Goal: Transaction & Acquisition: Purchase product/service

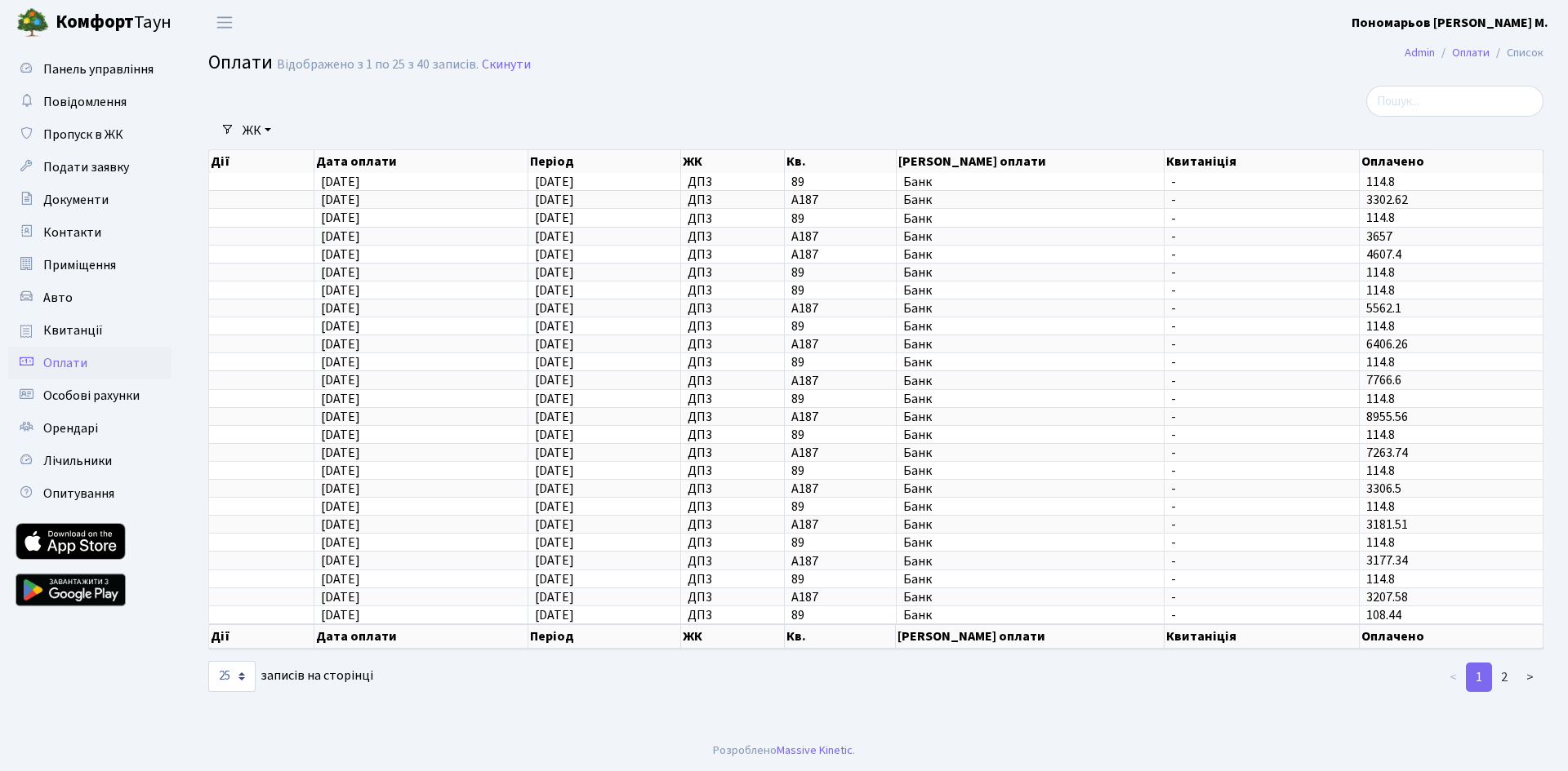
select select "25"
click at [70, 326] on span "Квитанції" at bounding box center [73, 330] width 59 height 18
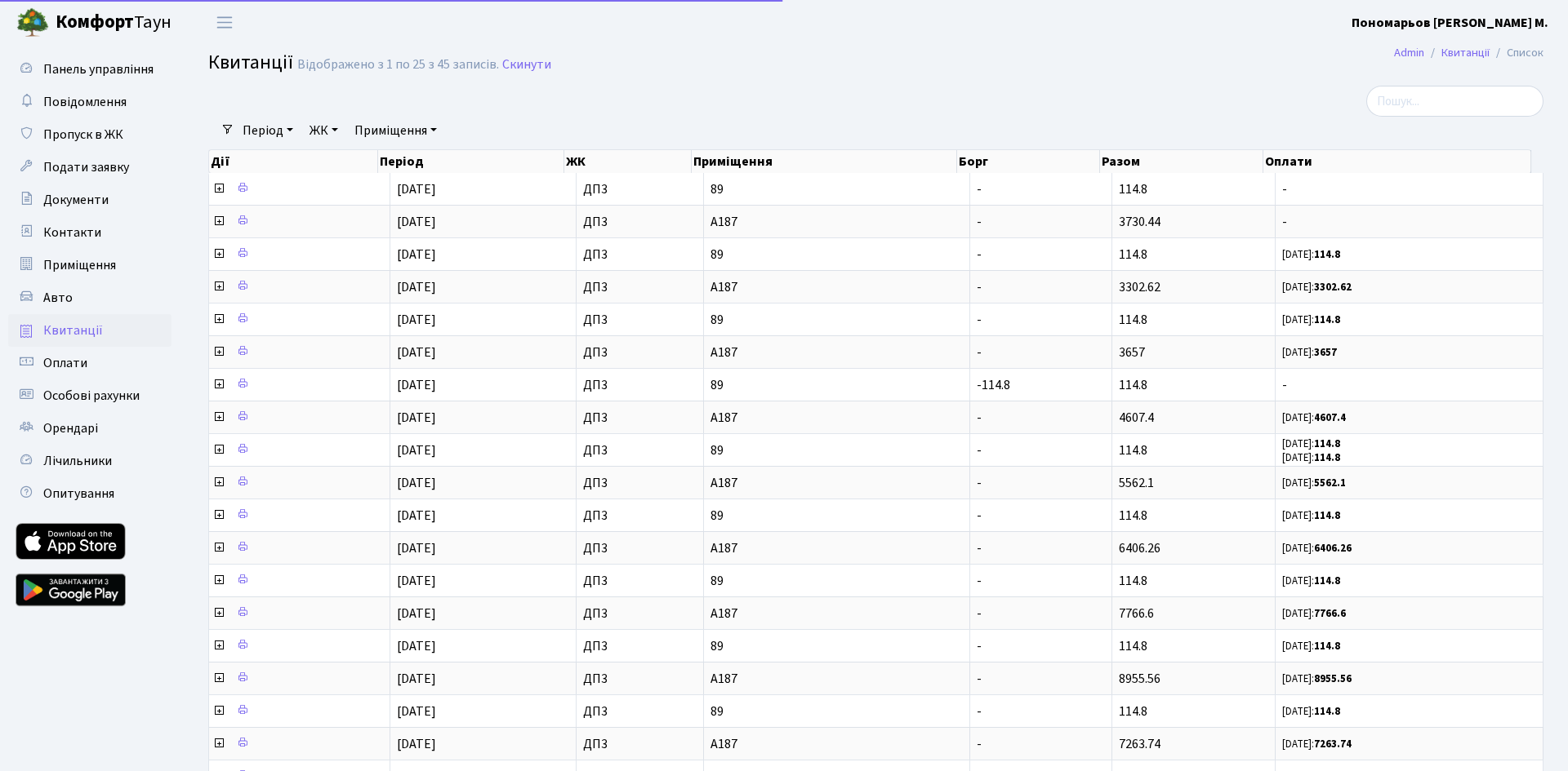
select select "25"
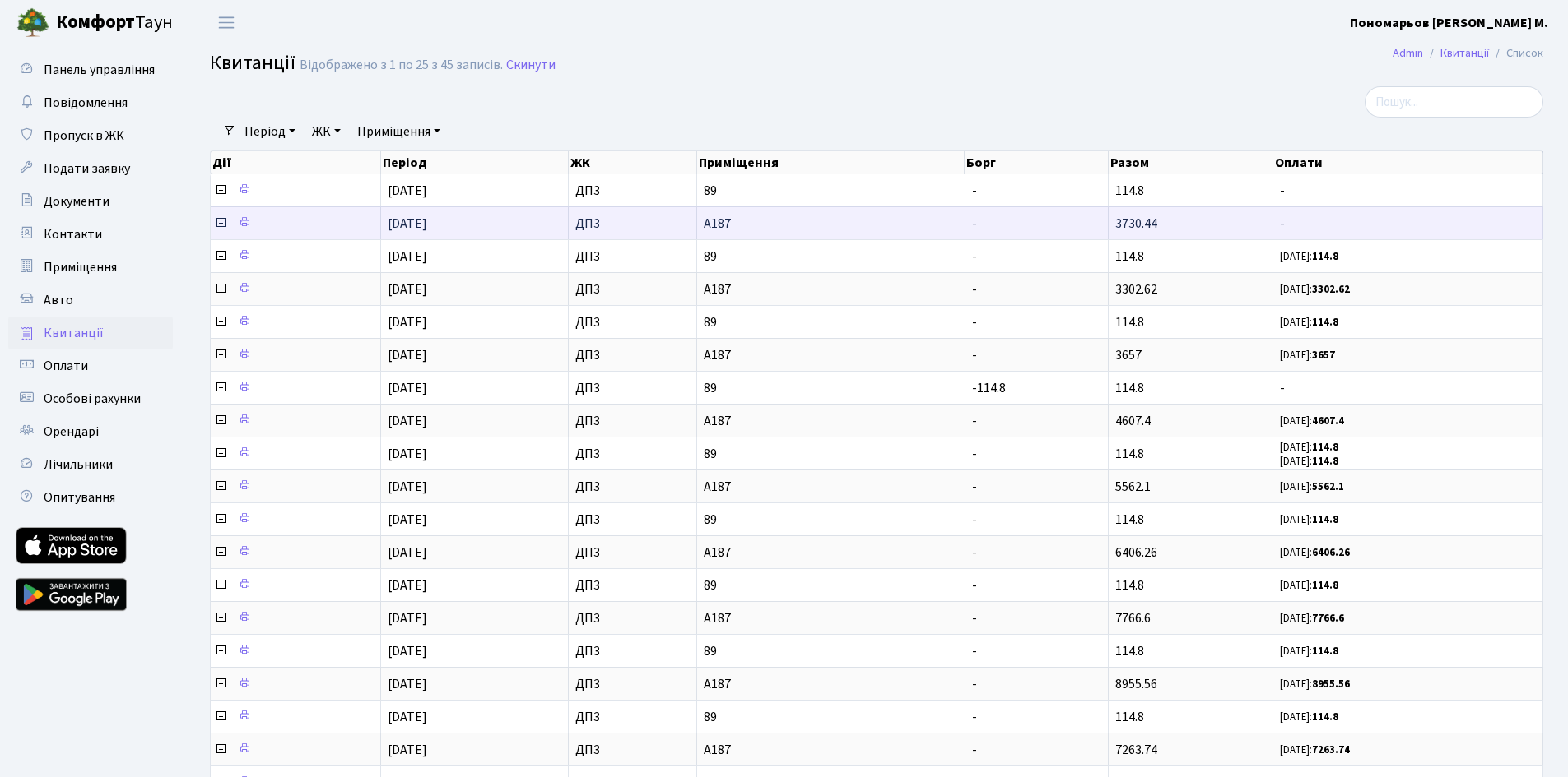
click at [730, 224] on span "А187" at bounding box center [831, 224] width 255 height 13
click at [219, 220] on icon at bounding box center [220, 223] width 13 height 13
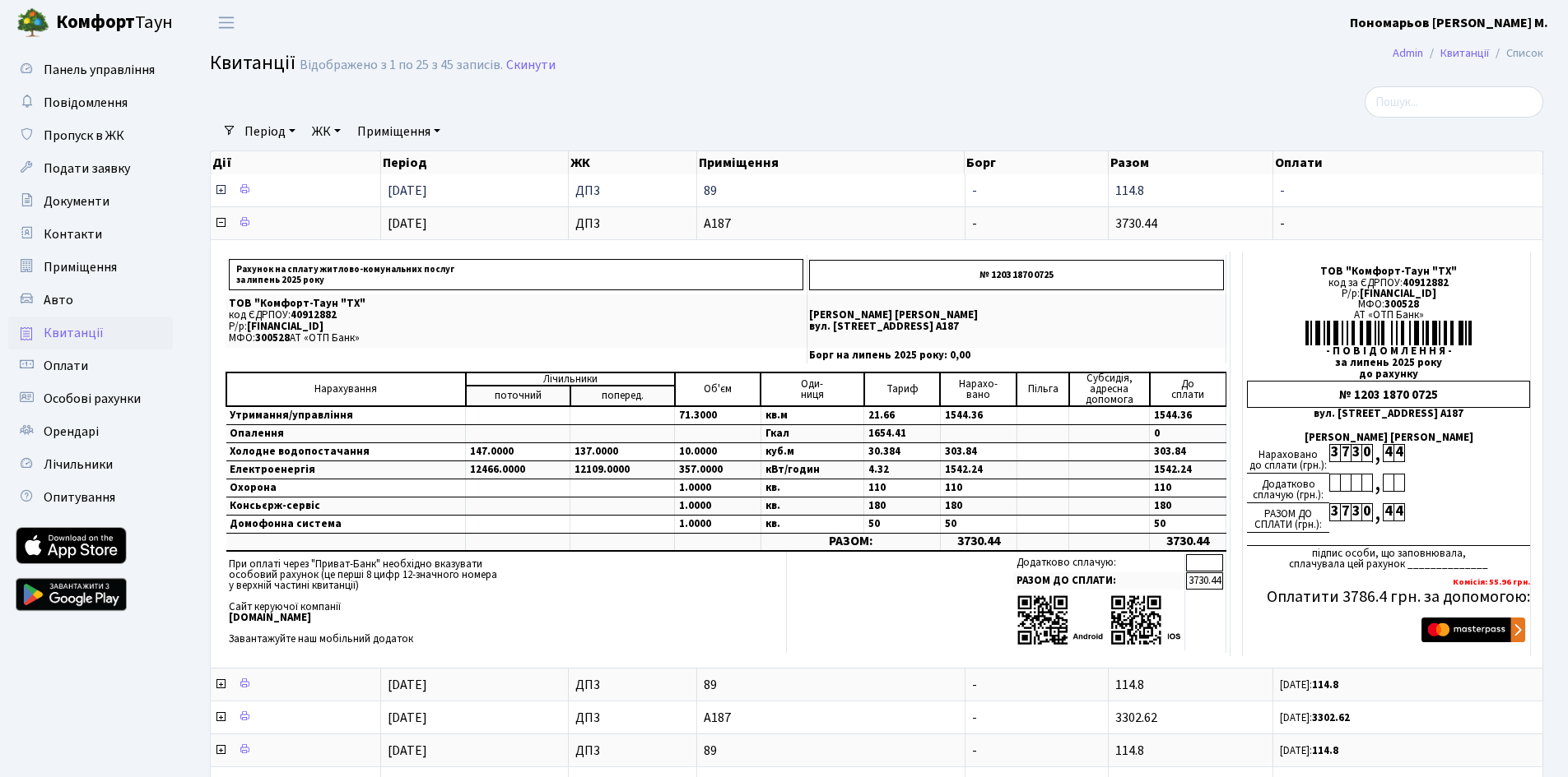
click at [230, 191] on td at bounding box center [296, 190] width 171 height 32
click at [222, 190] on icon at bounding box center [220, 190] width 13 height 13
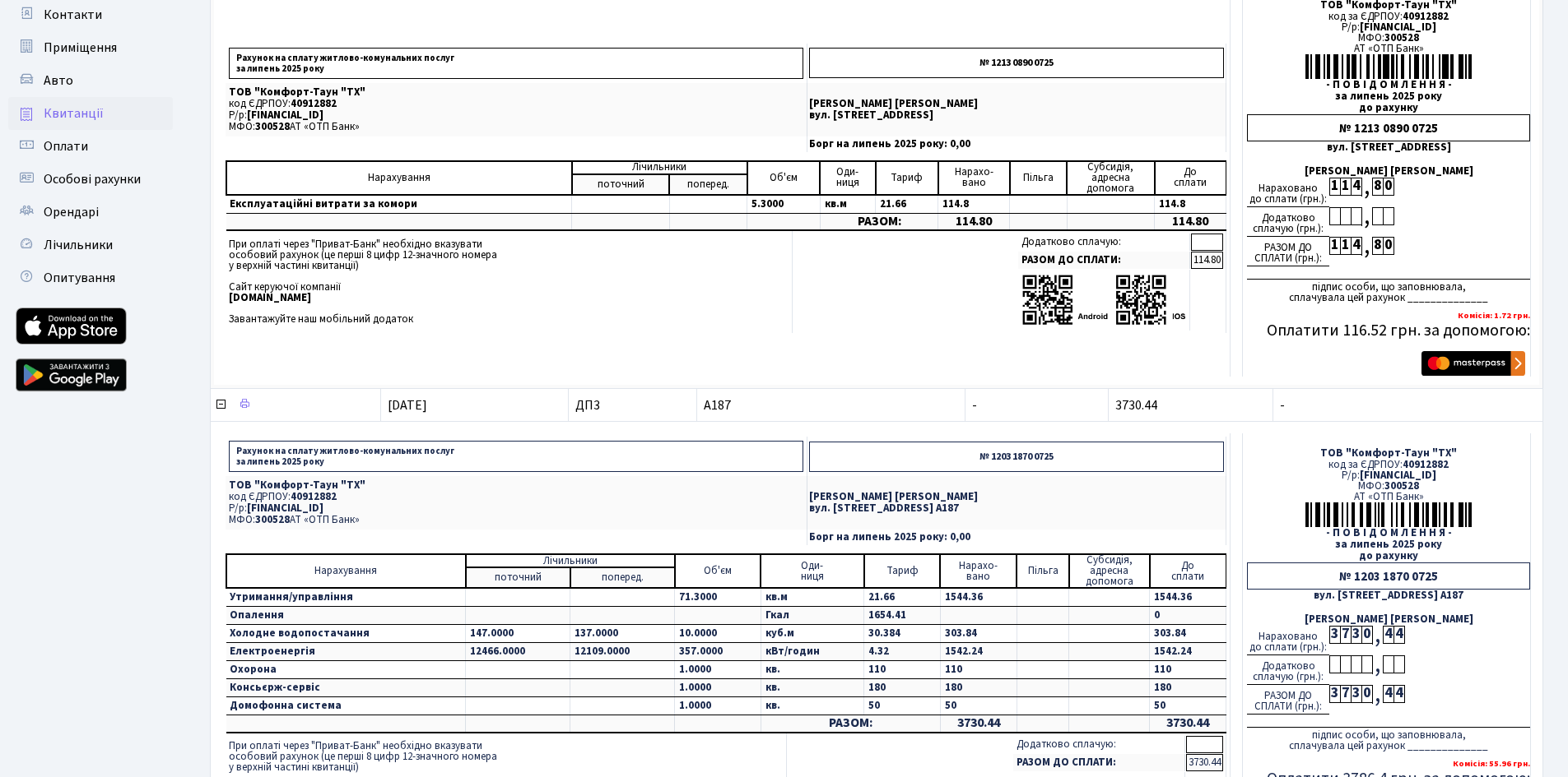
scroll to position [438, 0]
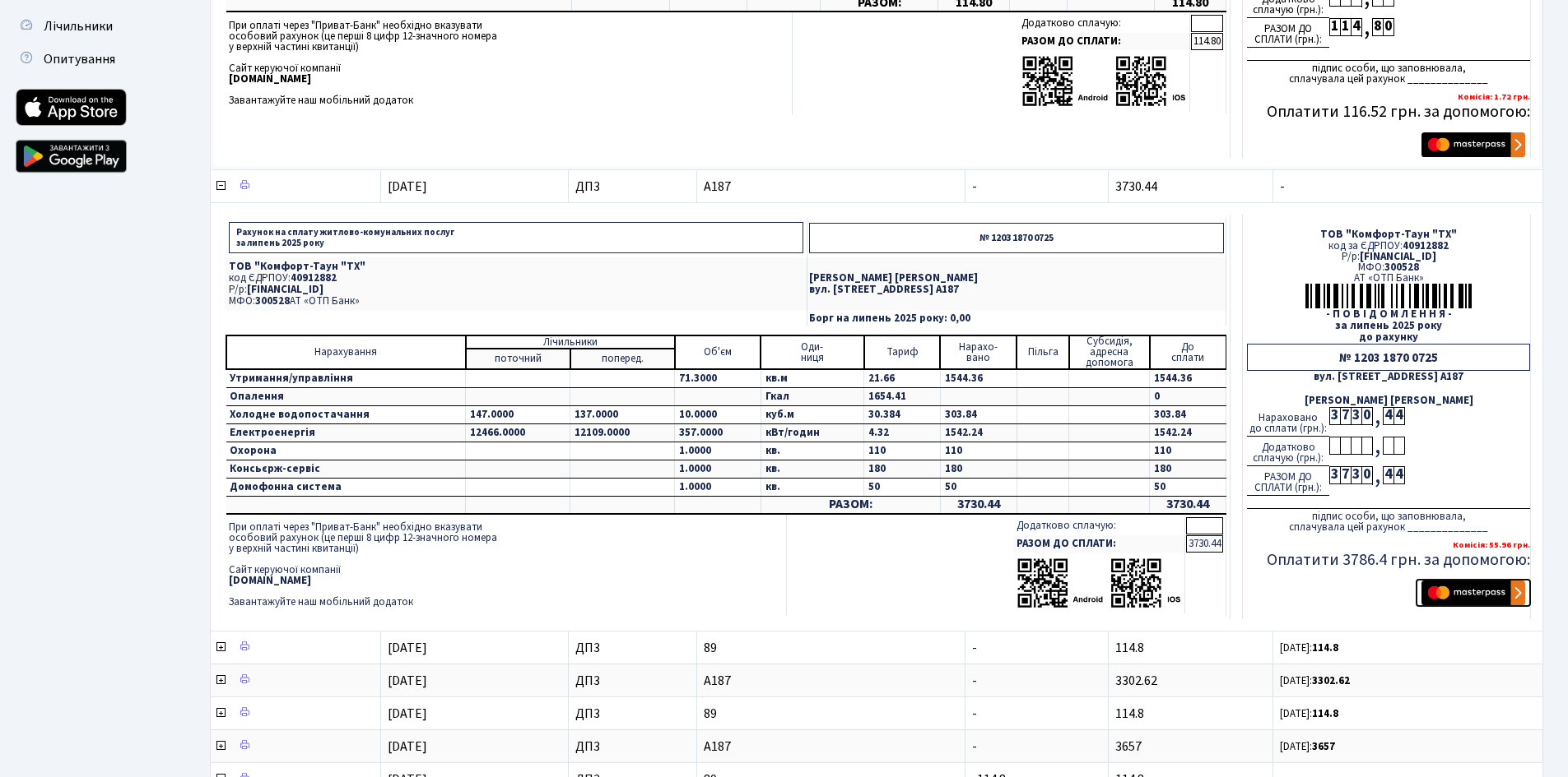
click at [1455, 594] on img "submit" at bounding box center [1473, 593] width 104 height 24
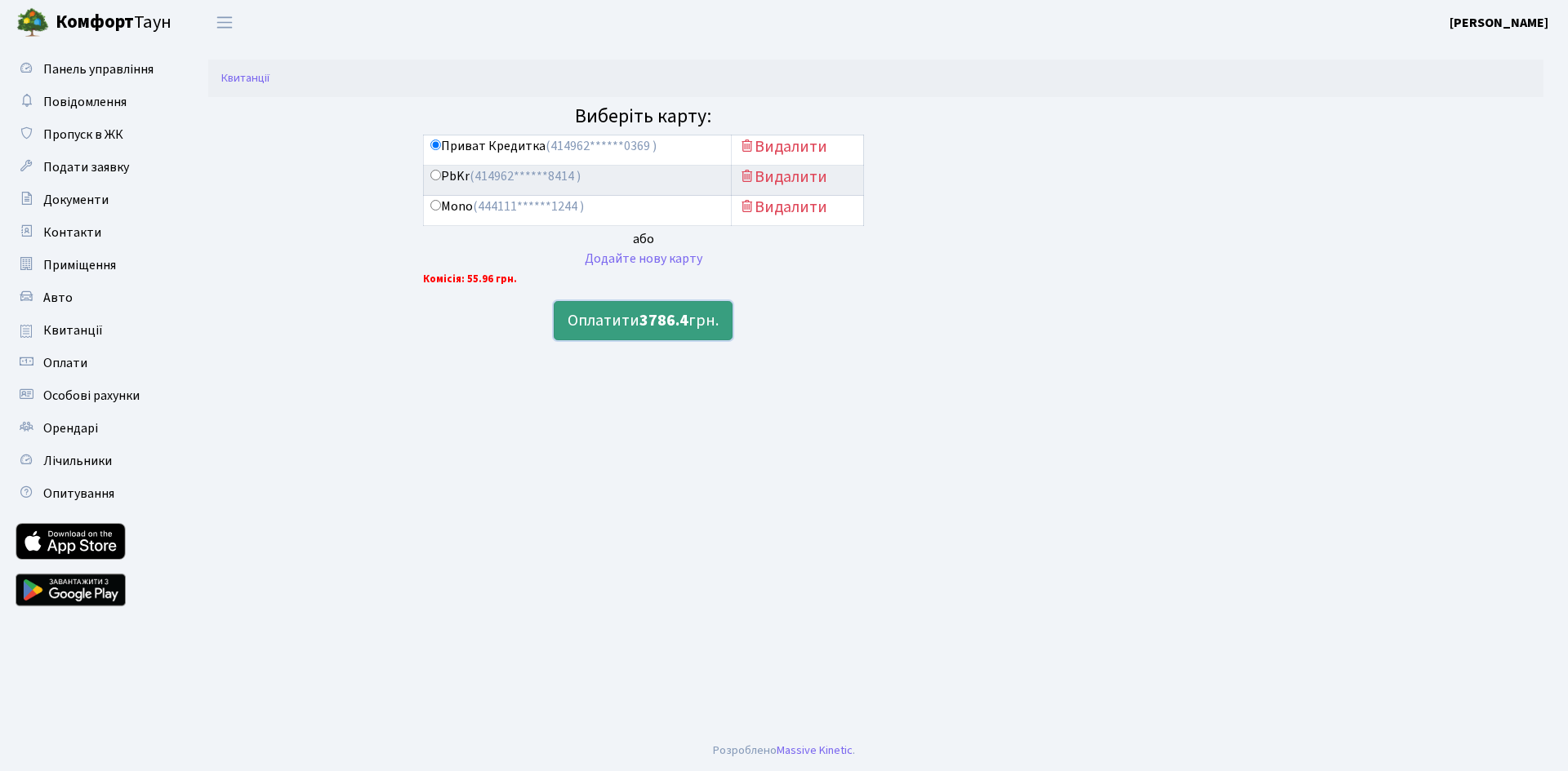
click at [649, 322] on b "3786.4" at bounding box center [664, 320] width 49 height 23
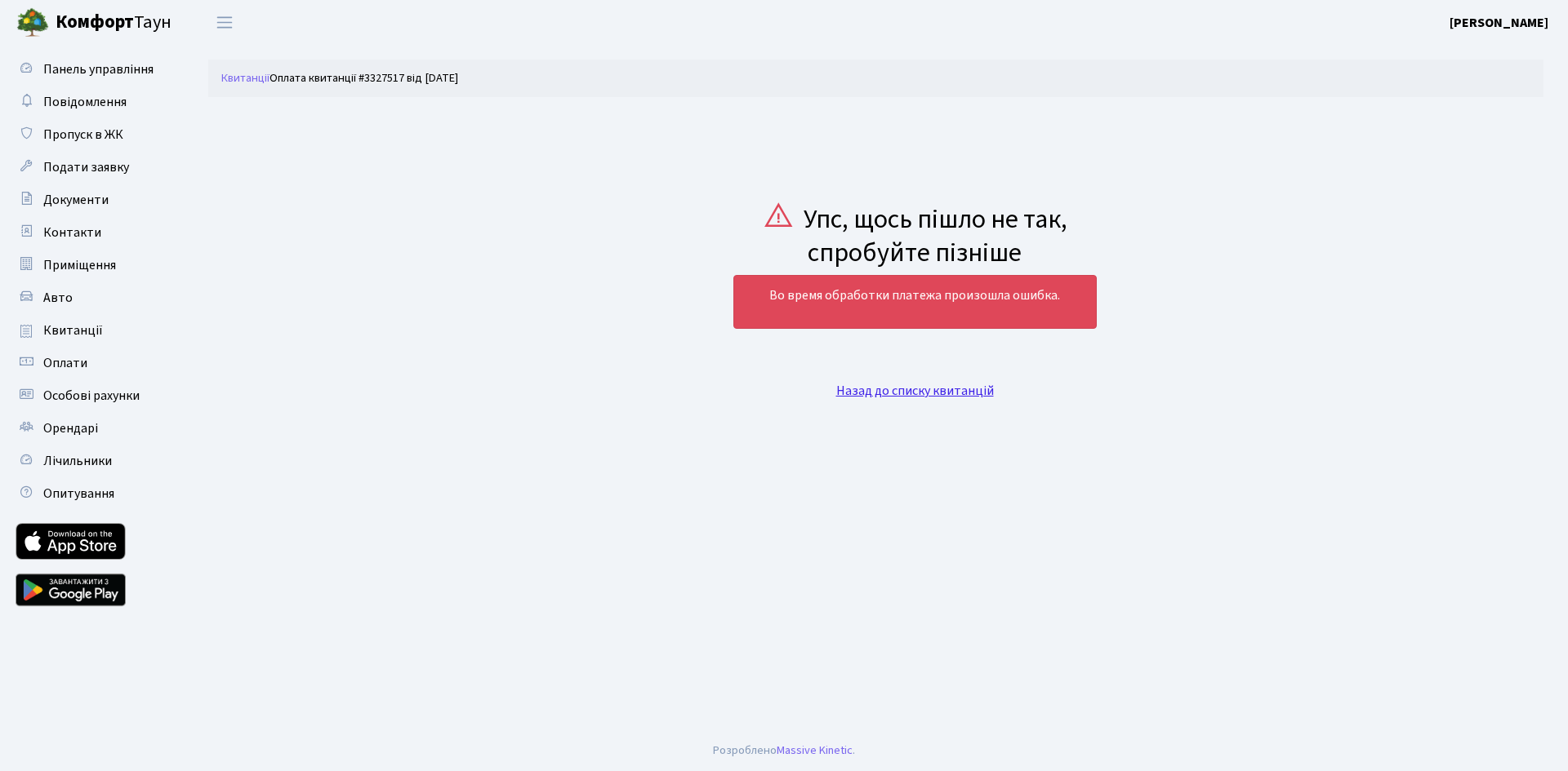
click at [892, 391] on link "Назад до списку квитанцій" at bounding box center [915, 391] width 157 height 18
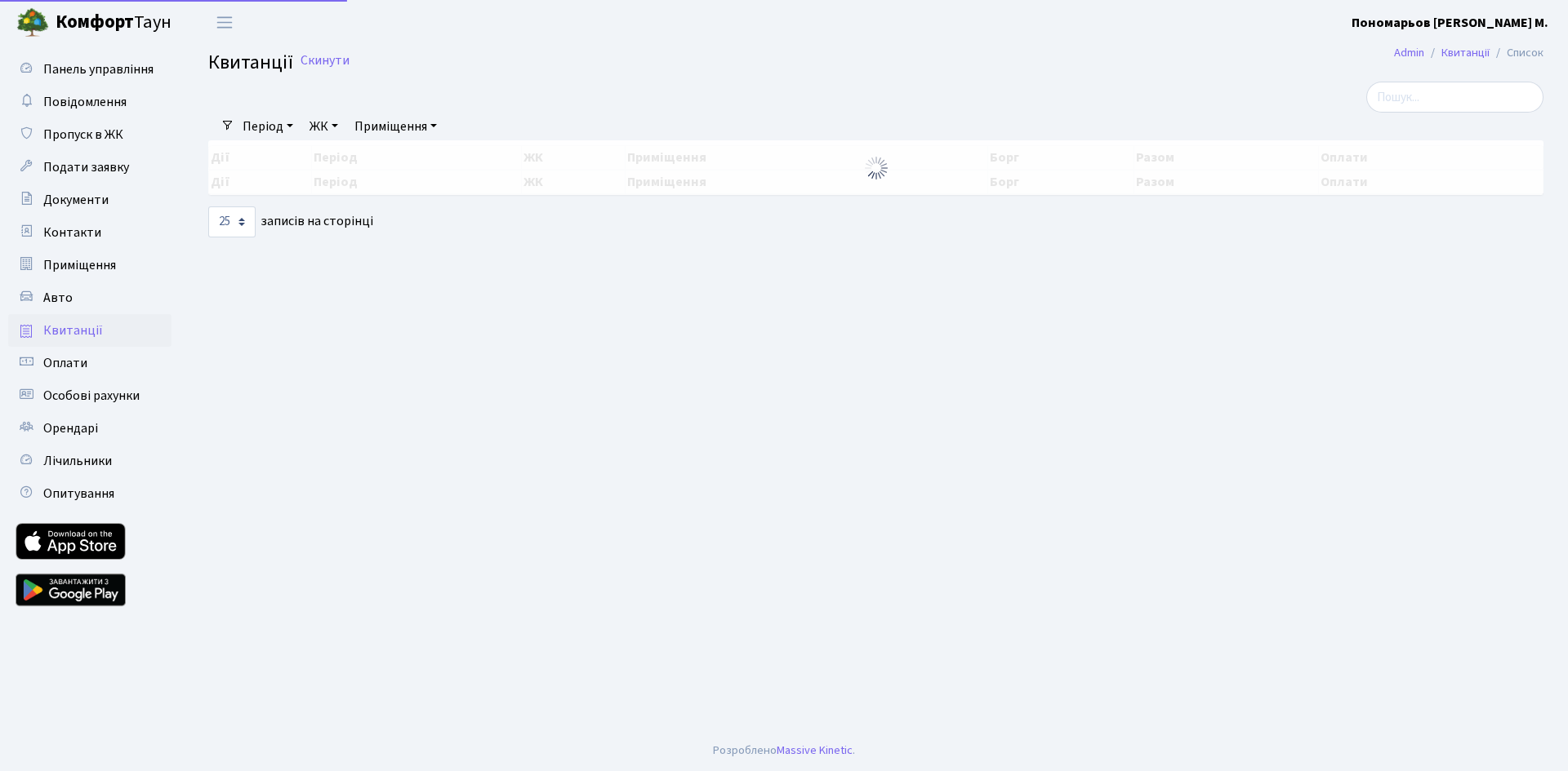
select select "25"
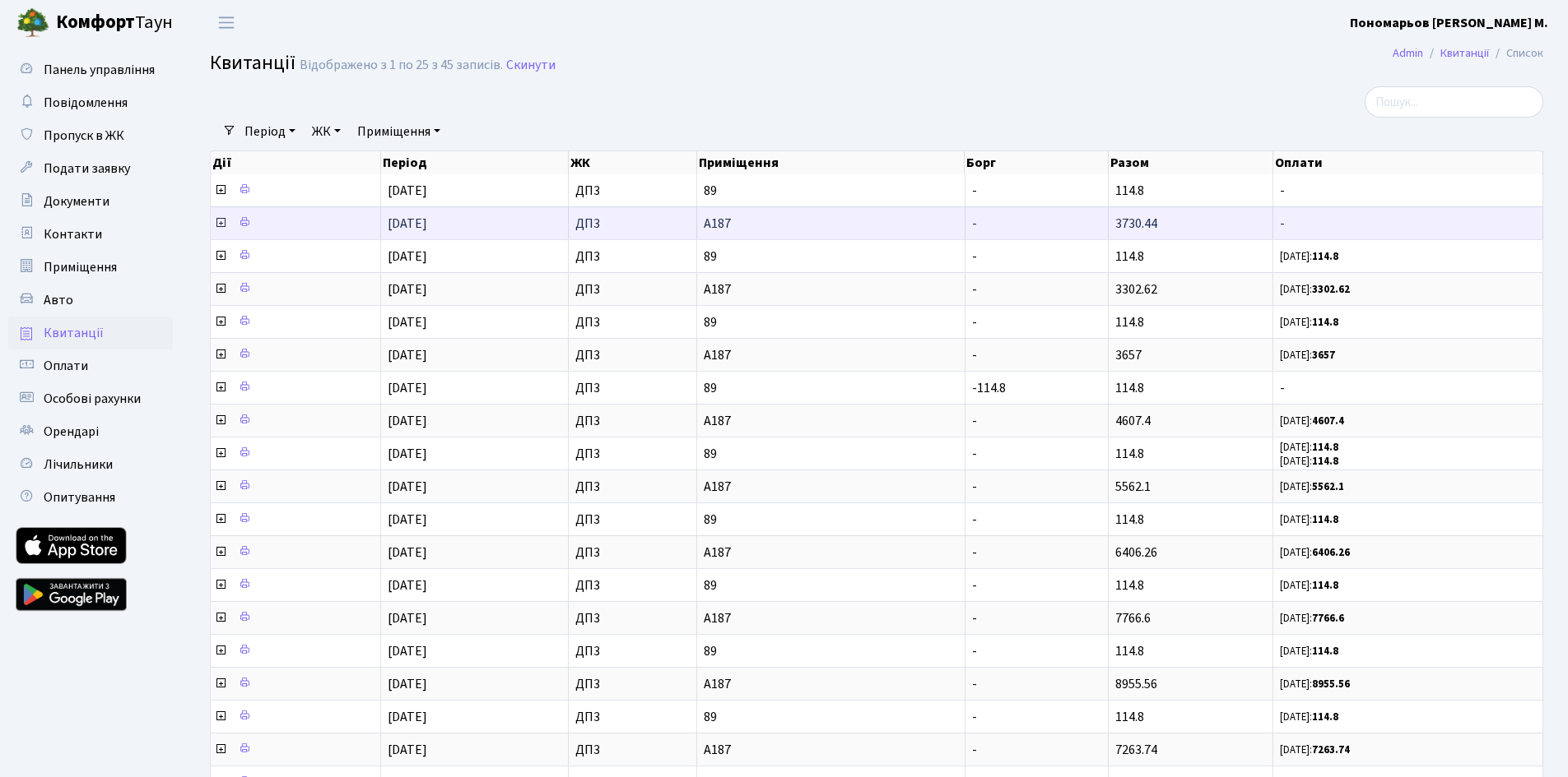
click at [222, 226] on icon at bounding box center [220, 223] width 13 height 13
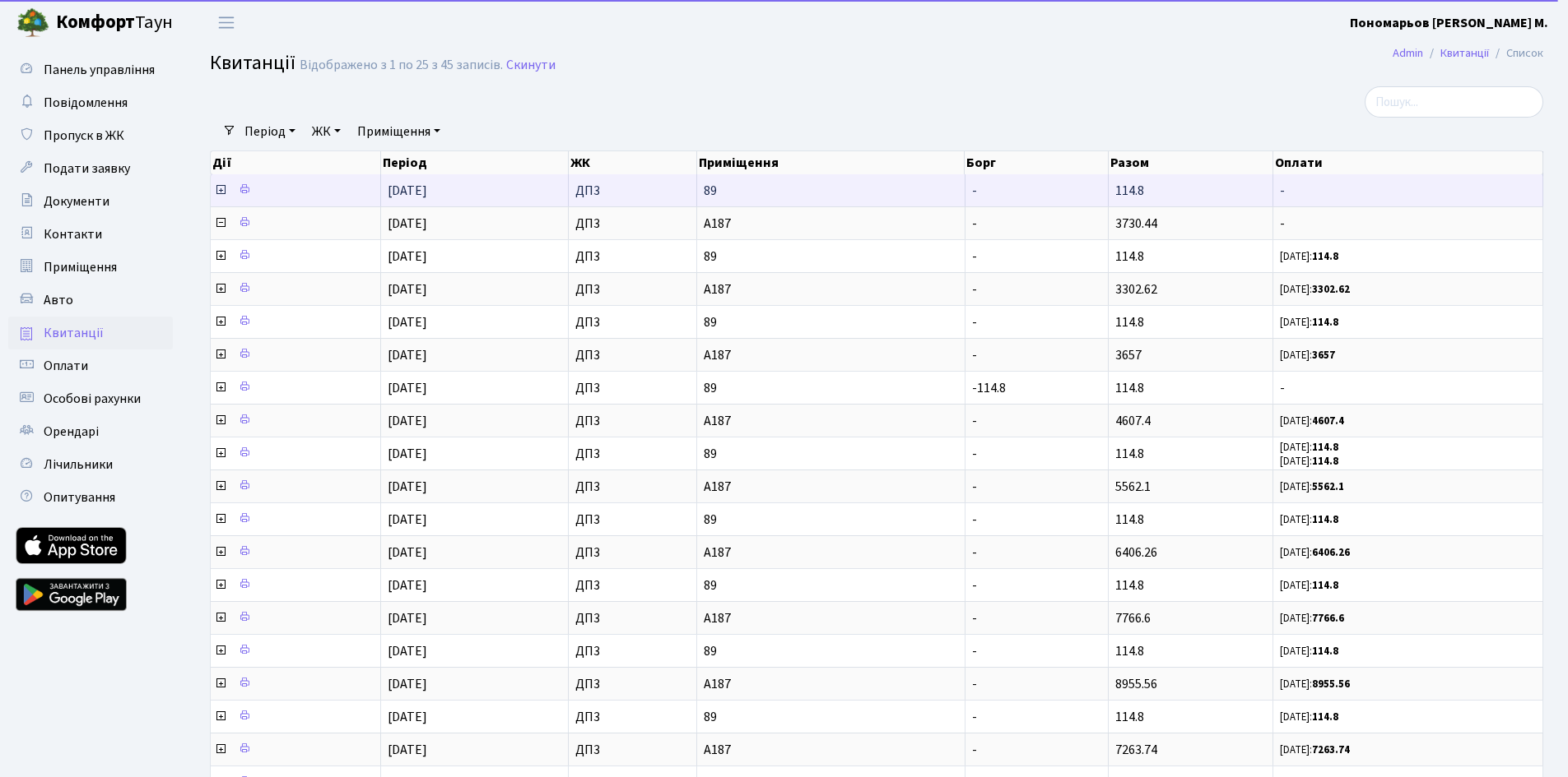
click at [216, 194] on icon at bounding box center [220, 190] width 13 height 13
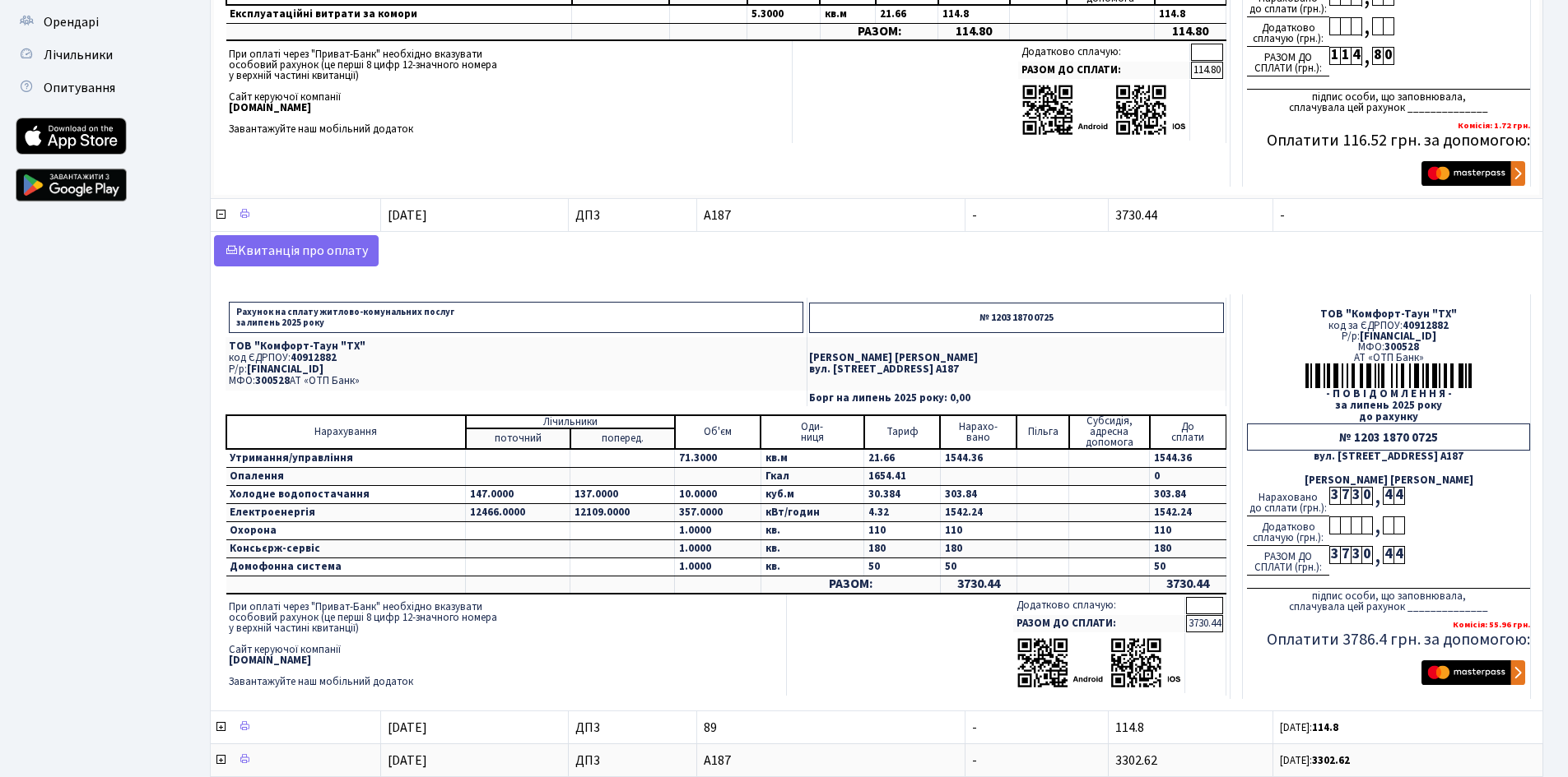
scroll to position [438, 0]
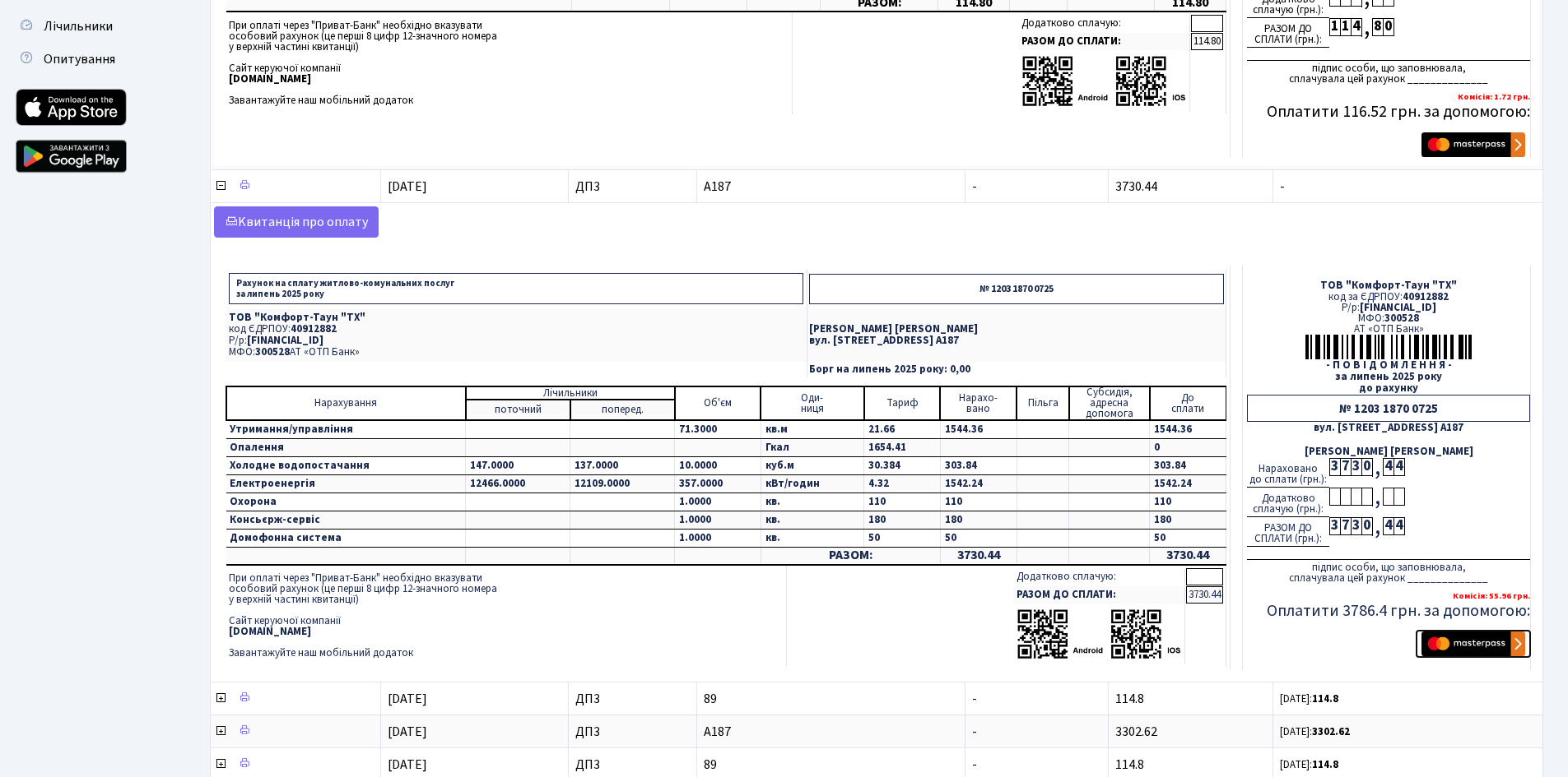
click at [1486, 646] on img "submit" at bounding box center [1473, 644] width 104 height 24
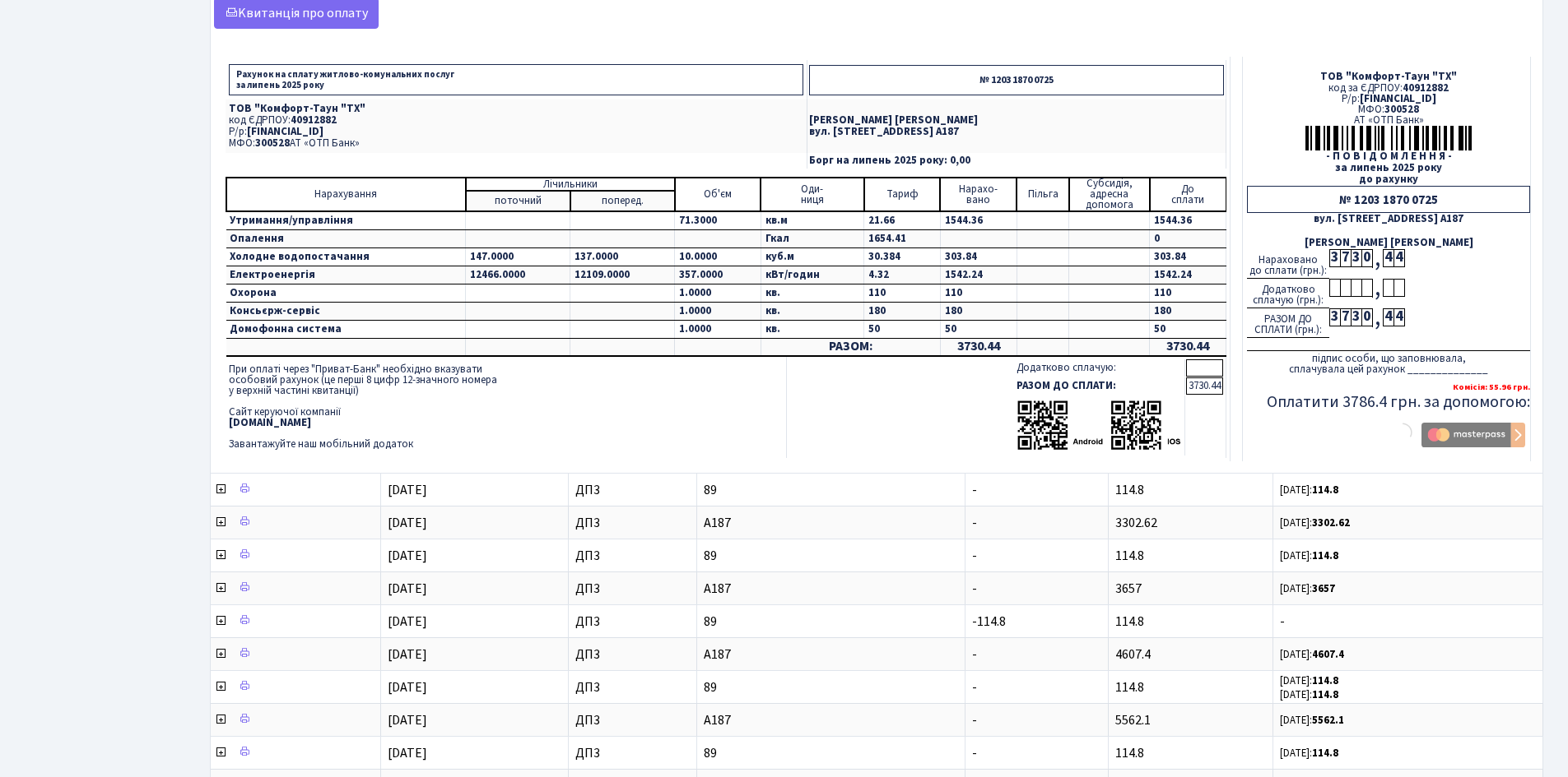
scroll to position [659, 0]
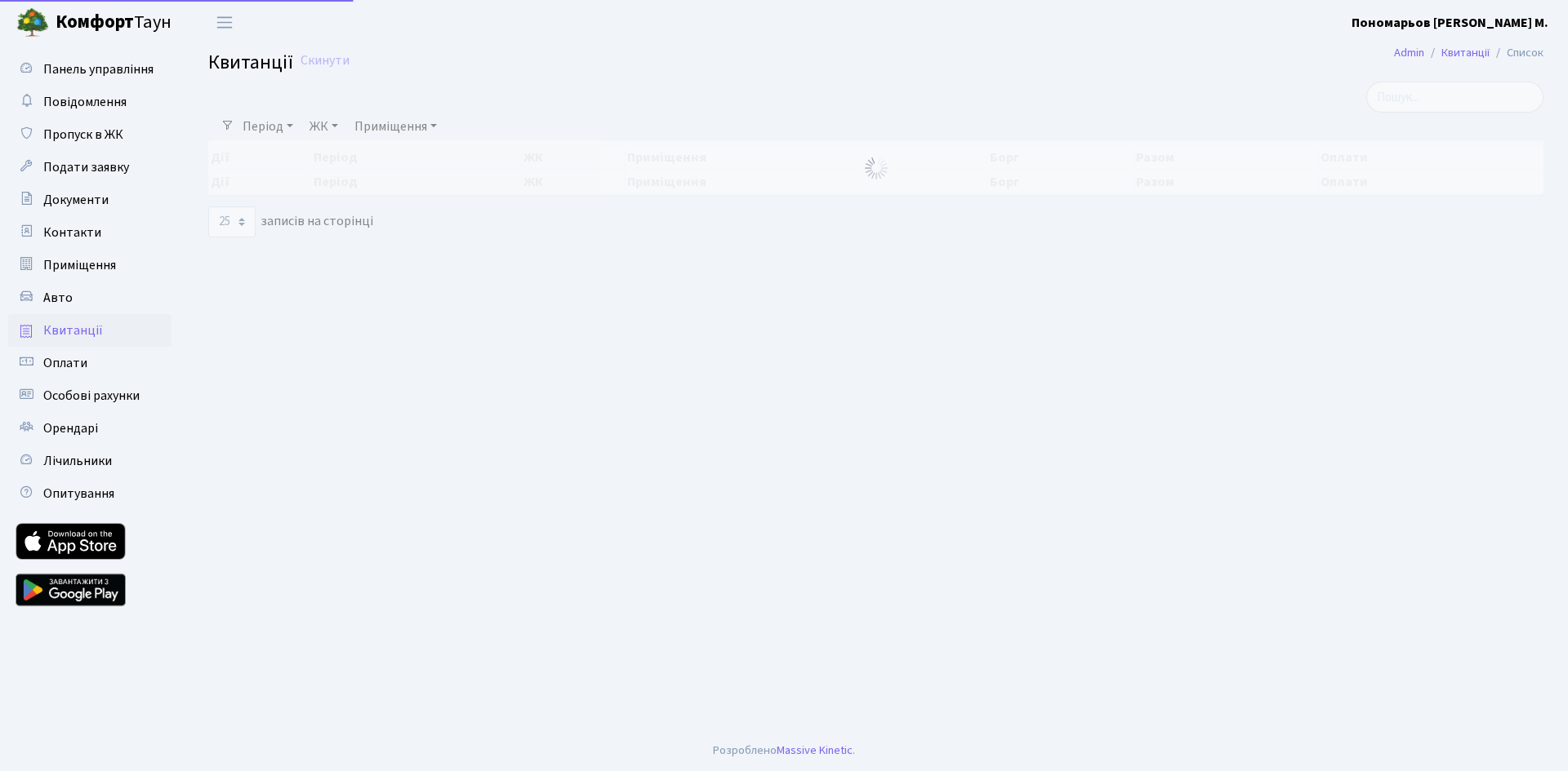
select select "25"
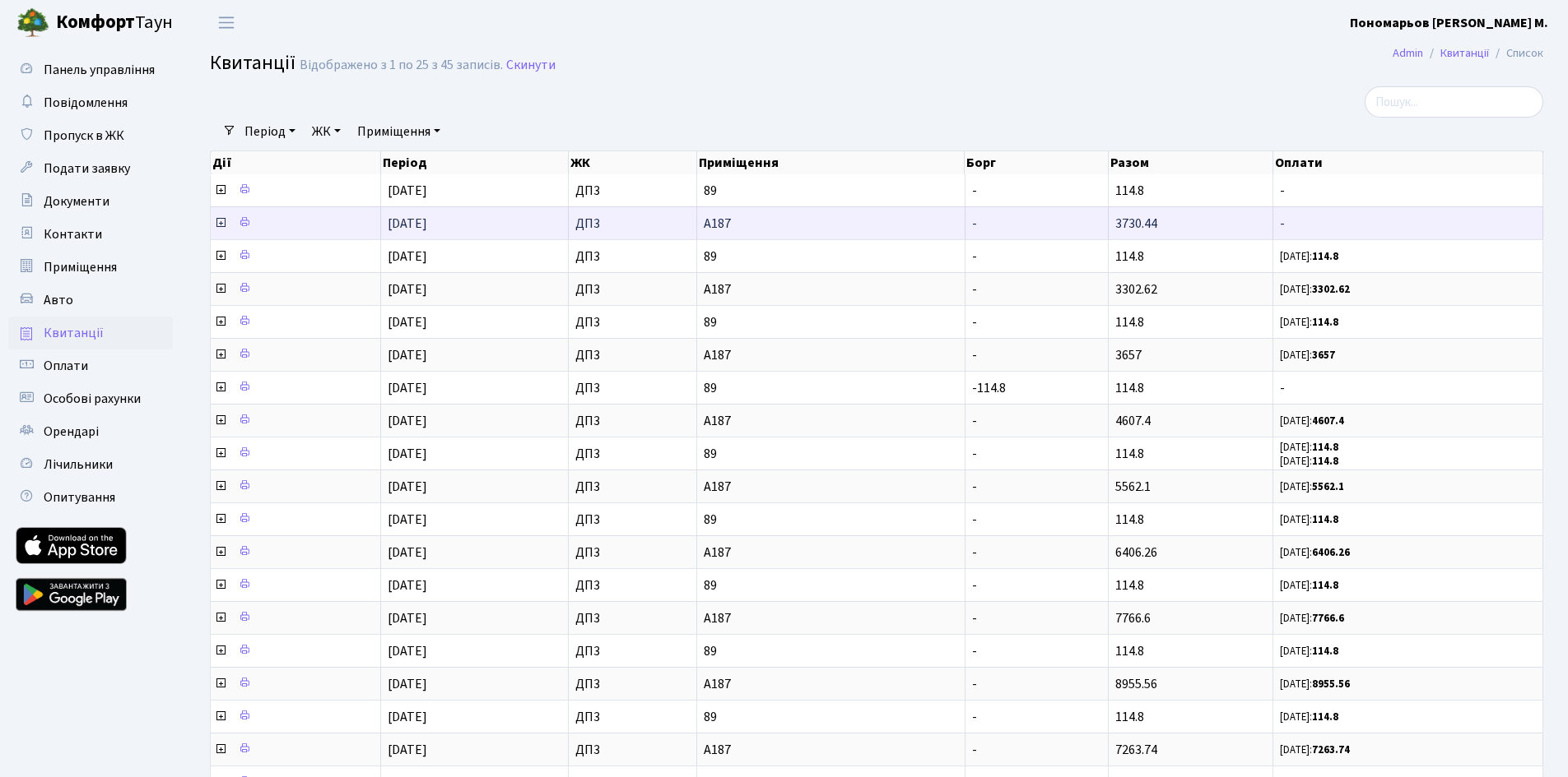
click at [220, 221] on icon at bounding box center [220, 223] width 13 height 13
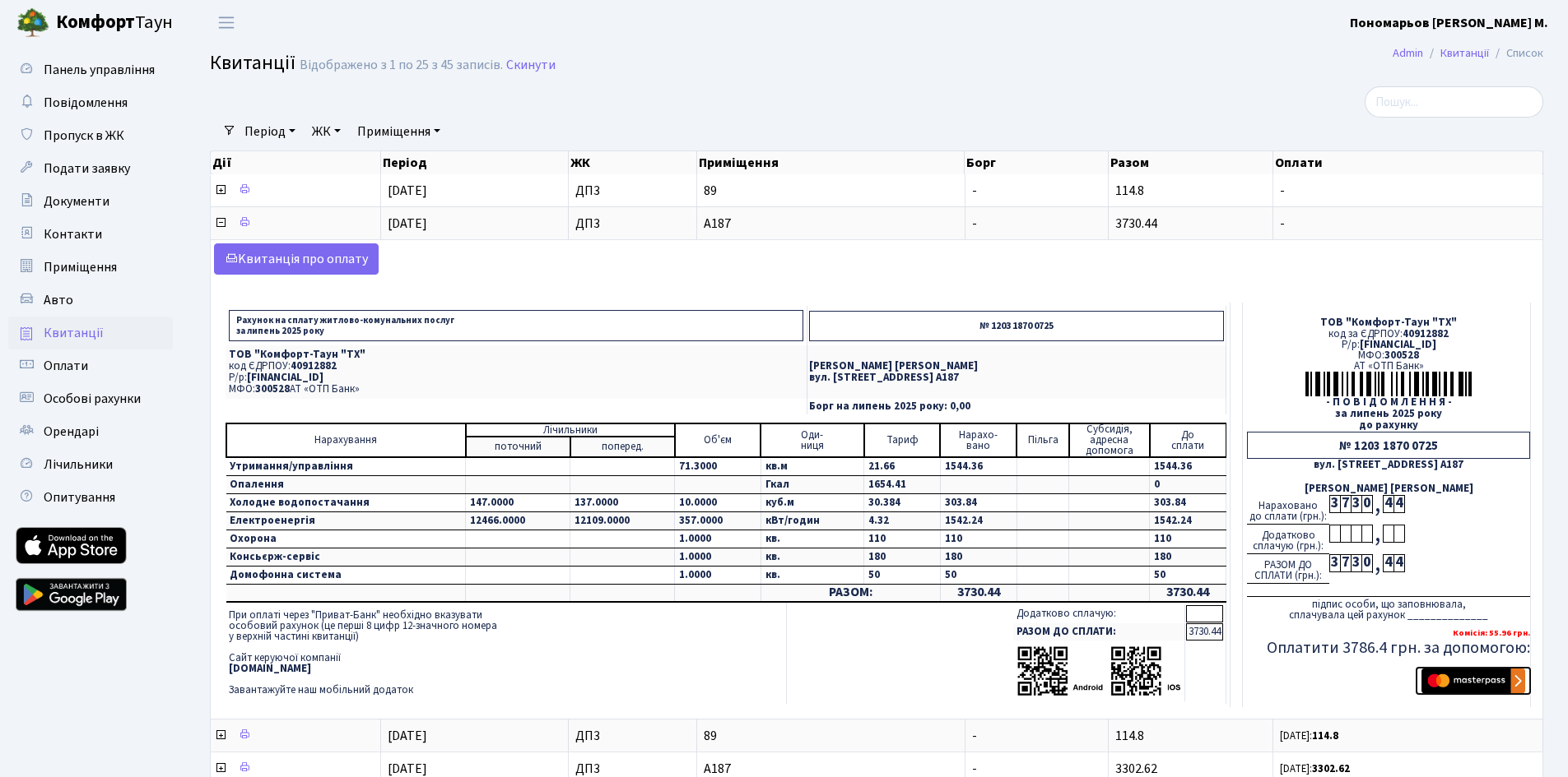
click at [1487, 673] on img "submit" at bounding box center [1473, 681] width 104 height 24
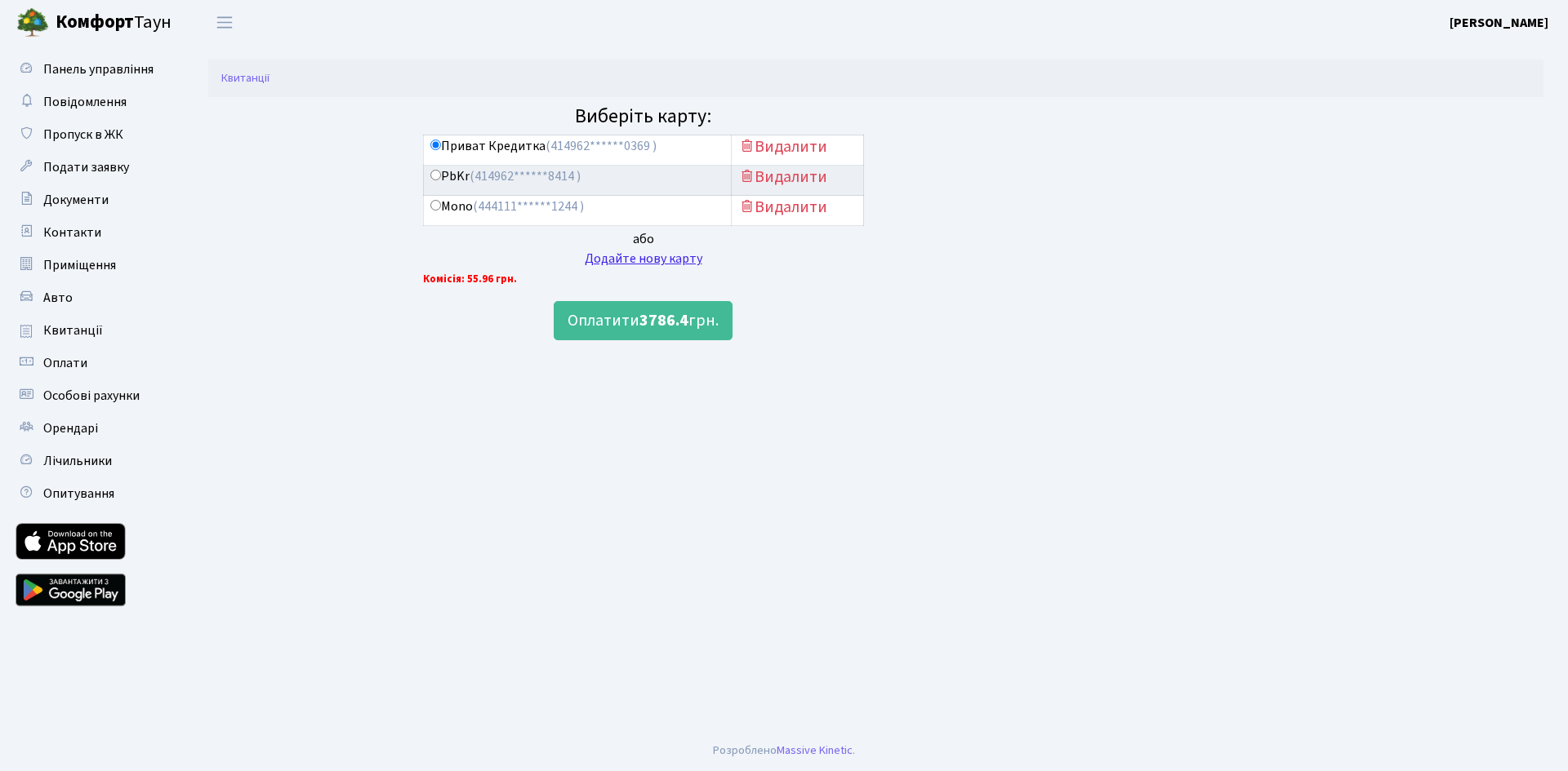
click at [608, 261] on div "Додайте нову карту" at bounding box center [644, 258] width 441 height 19
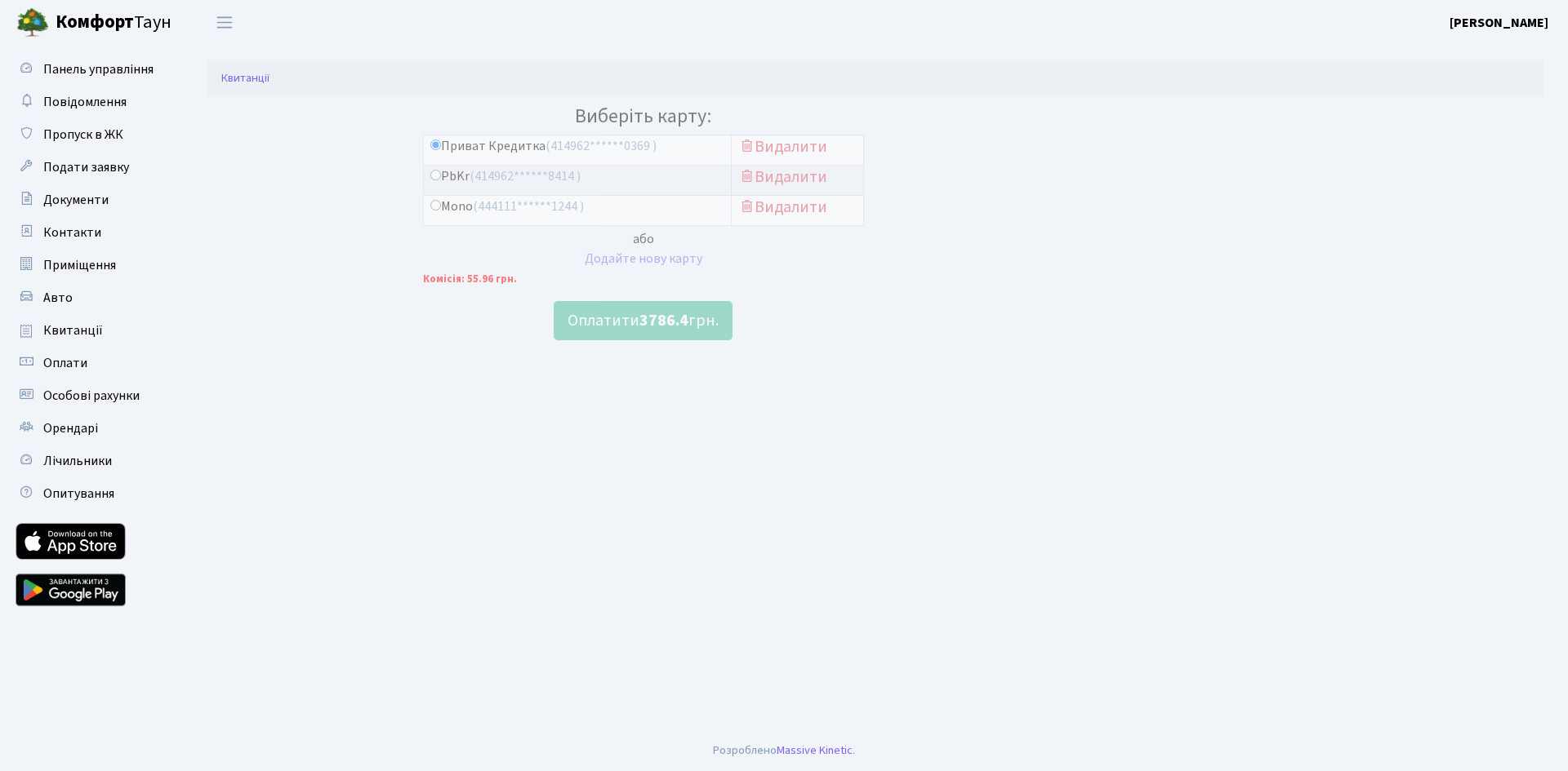
click at [434, 209] on input "Mono (444111******1244 )" at bounding box center [435, 205] width 10 height 10
radio input "true"
click at [665, 322] on b "3786.4" at bounding box center [664, 320] width 49 height 23
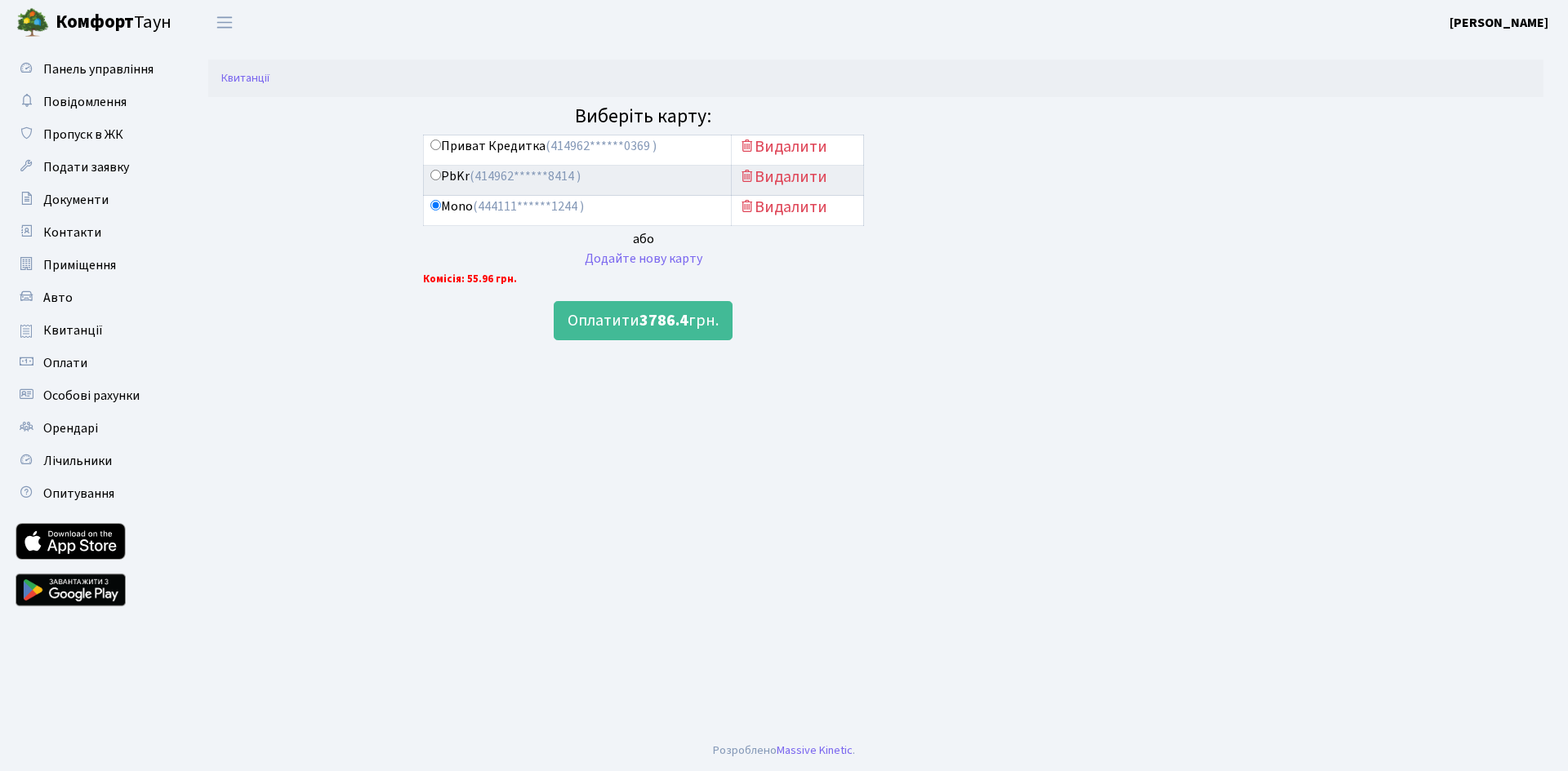
click at [432, 175] on input "PbKr (414962******8414 )" at bounding box center [435, 174] width 10 height 10
radio input "true"
click at [620, 323] on button "Оплатити 3786.4 грн." at bounding box center [643, 320] width 179 height 39
click at [433, 144] on input "Приват Кредитка (414962******0369 )" at bounding box center [435, 144] width 10 height 10
radio input "true"
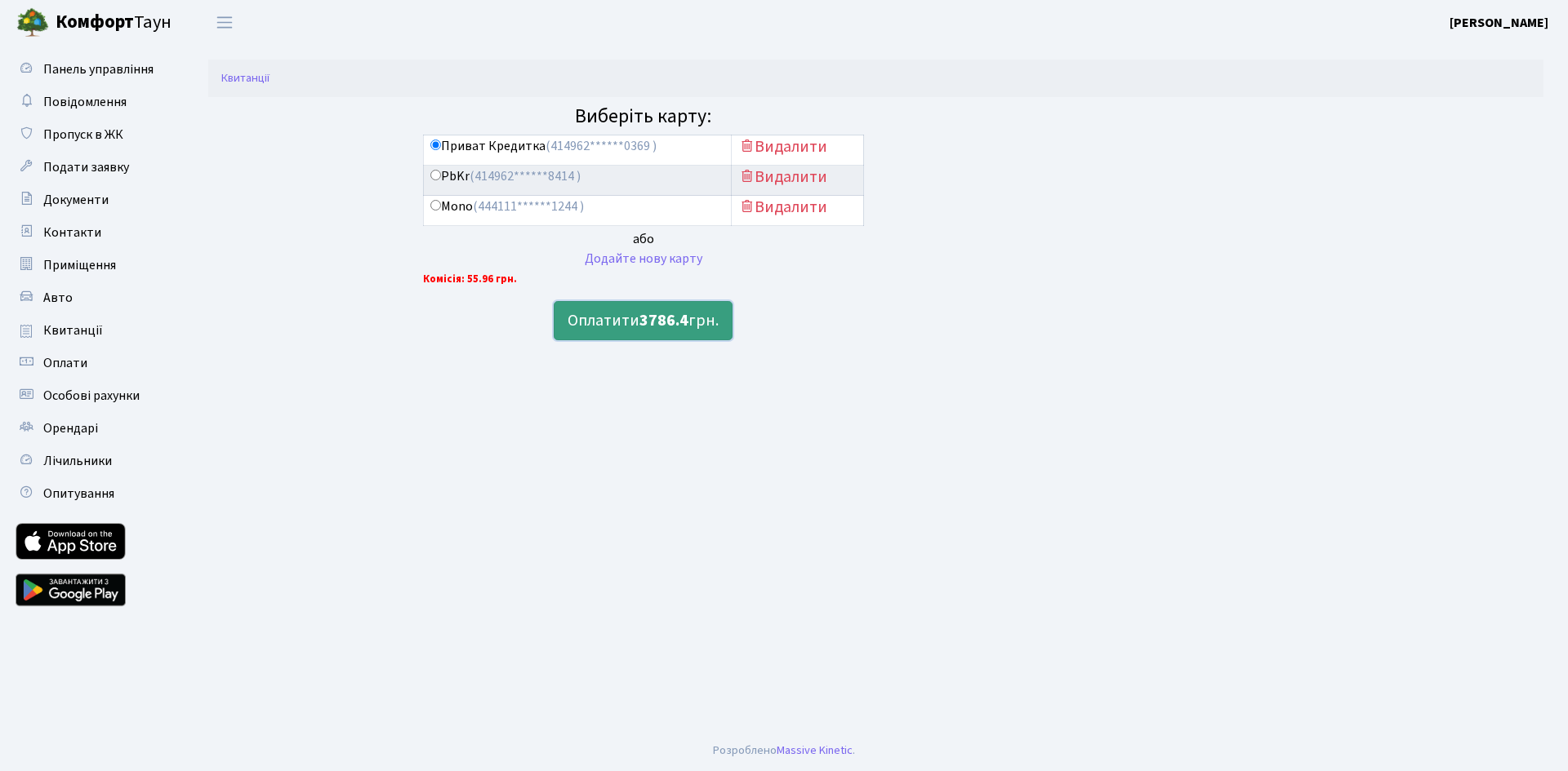
click at [637, 315] on button "Оплатити 3786.4 грн." at bounding box center [643, 320] width 179 height 39
click at [92, 332] on span "Квитанції" at bounding box center [73, 330] width 59 height 18
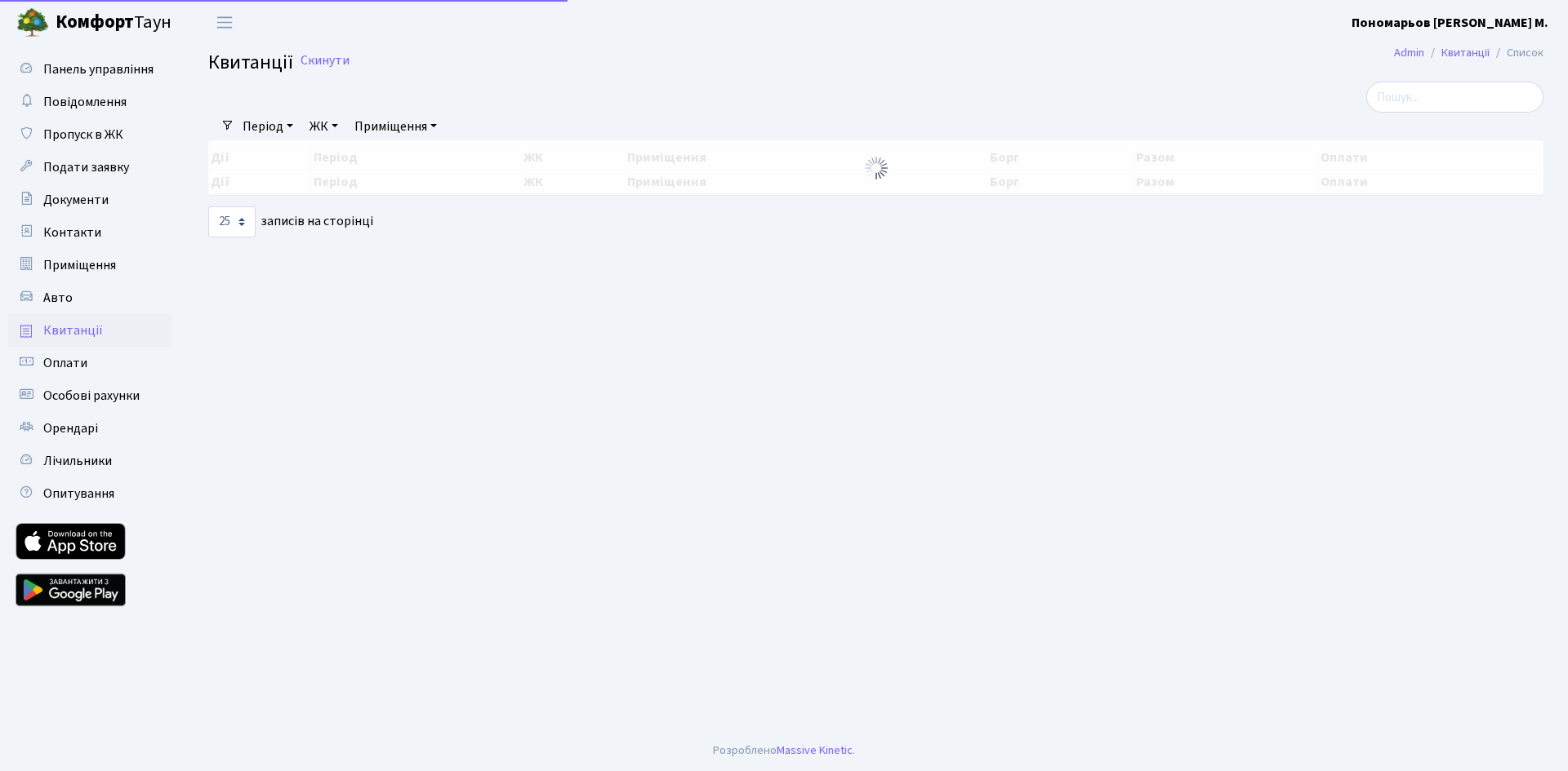
select select "25"
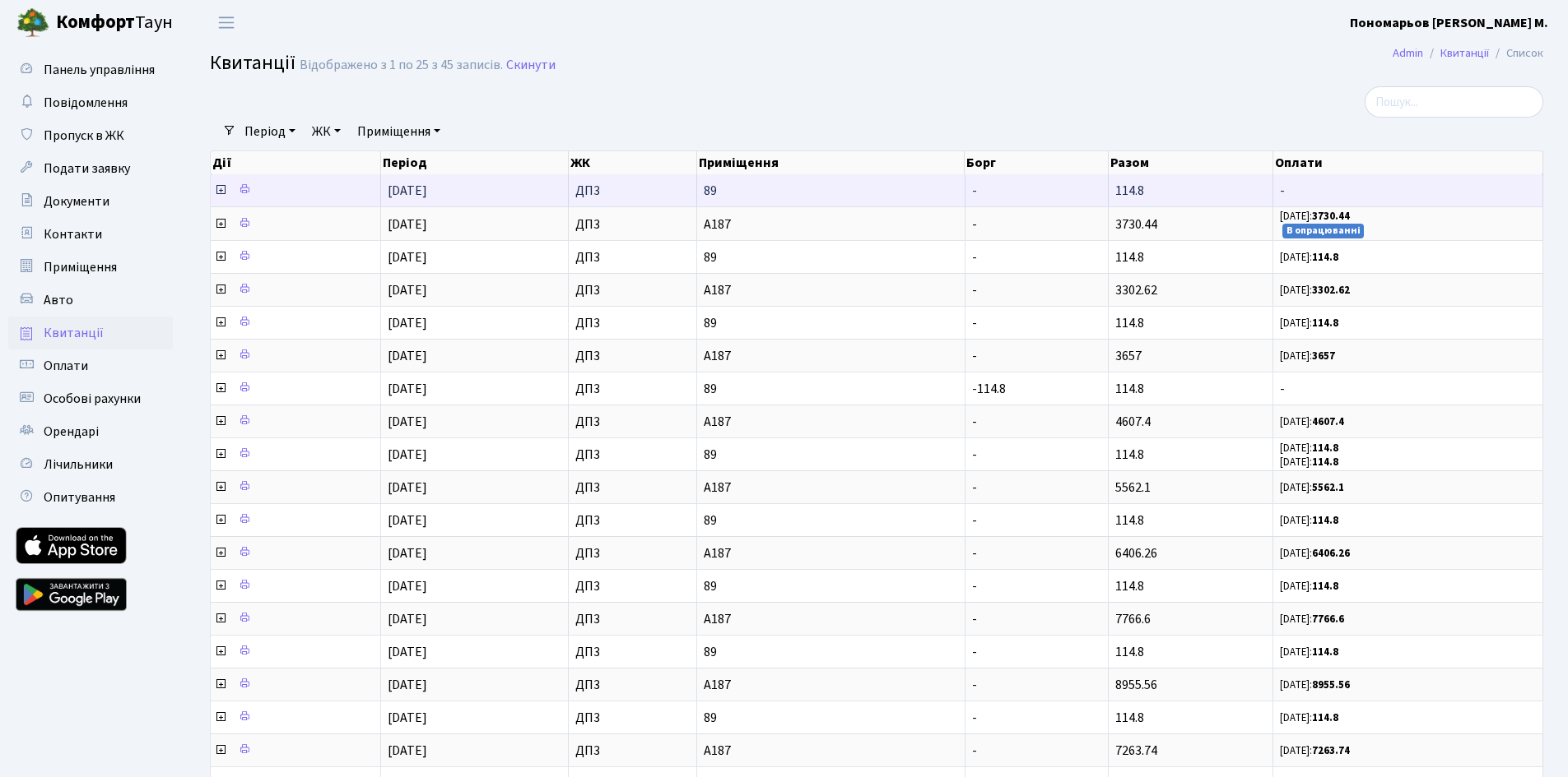
click at [1262, 191] on td "114.8" at bounding box center [1191, 190] width 164 height 32
click at [219, 191] on icon at bounding box center [220, 190] width 13 height 13
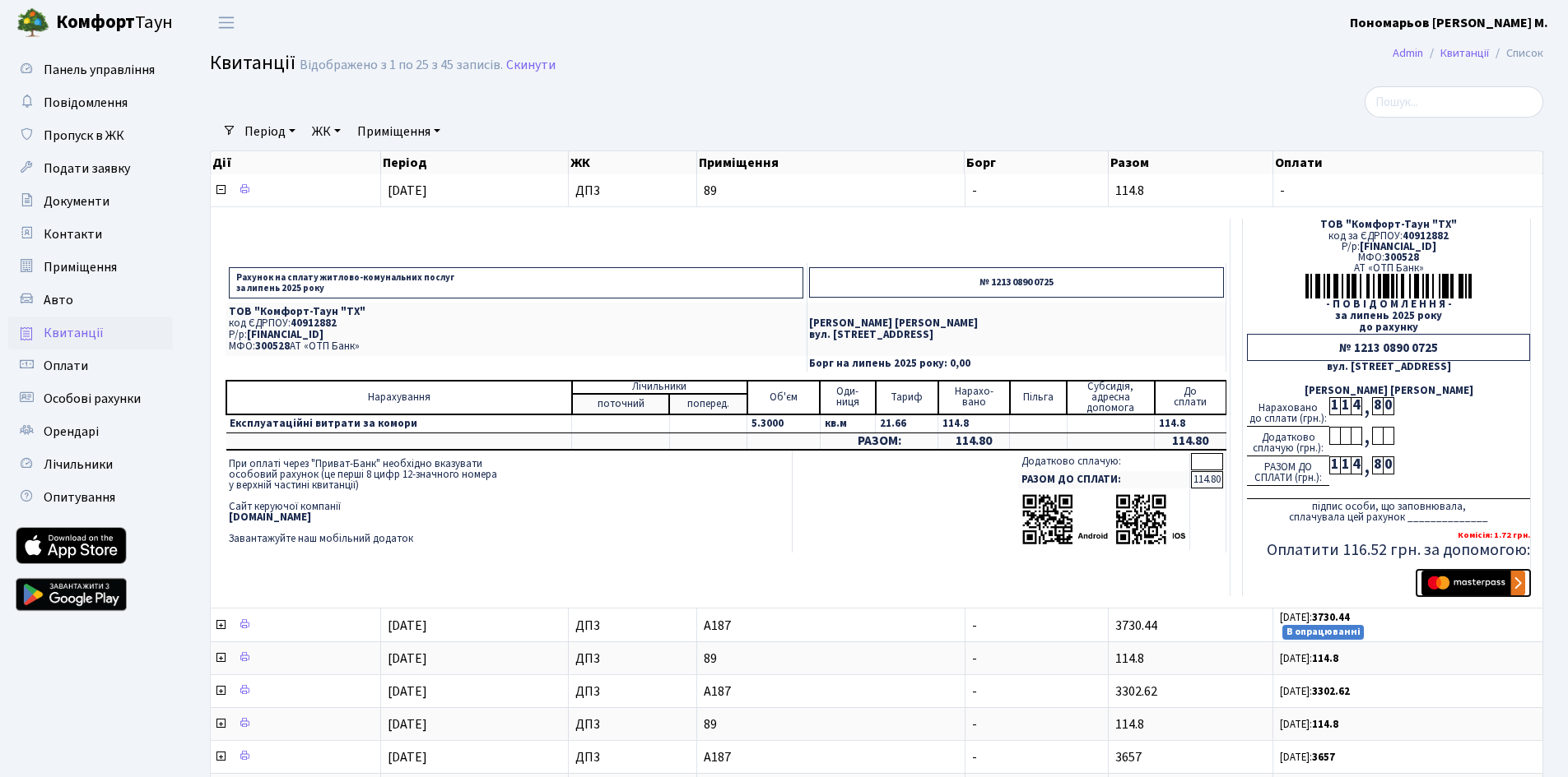
click at [1481, 583] on img "submit" at bounding box center [1473, 583] width 104 height 24
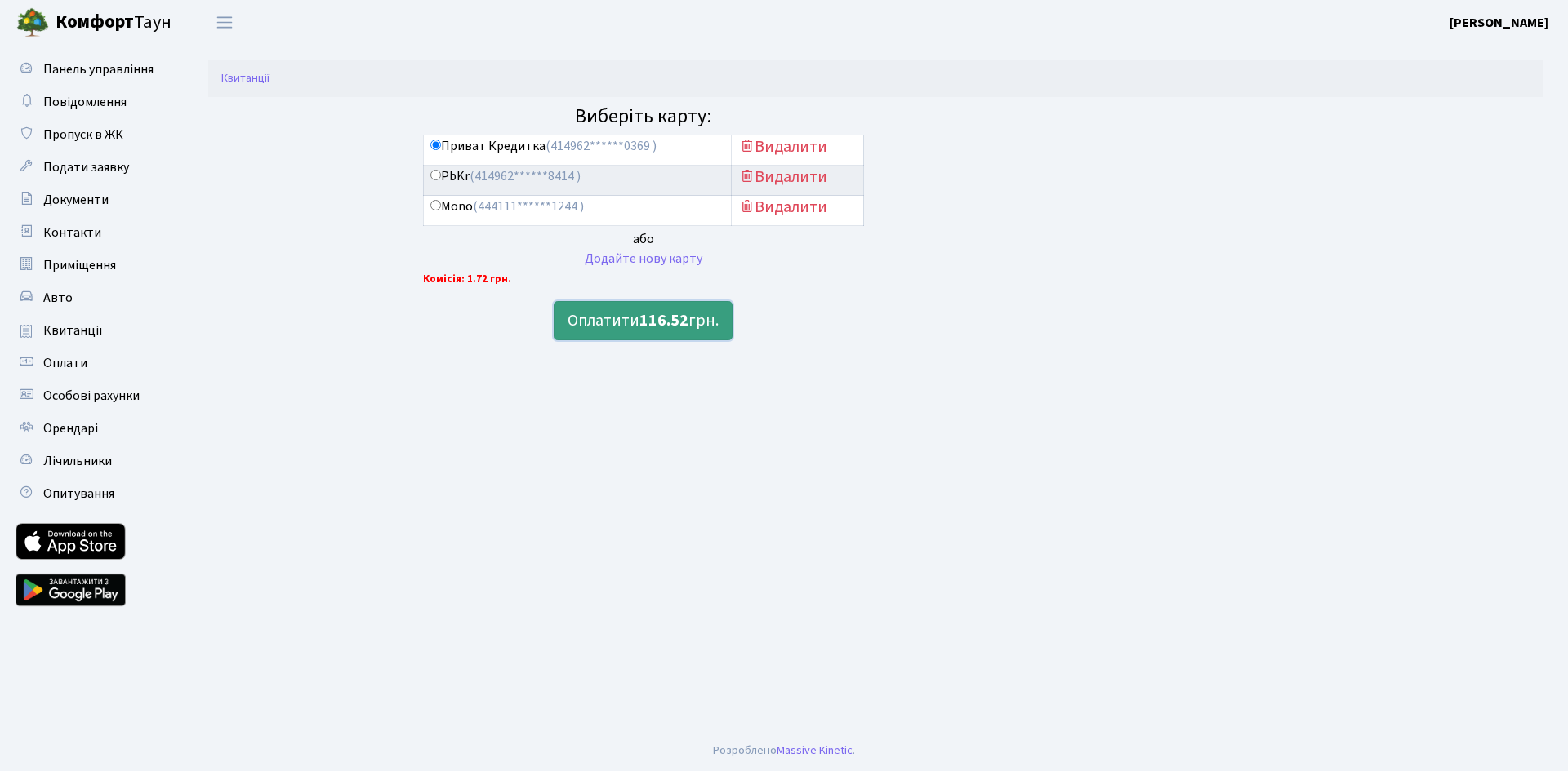
click at [660, 311] on b "116.52" at bounding box center [664, 320] width 49 height 23
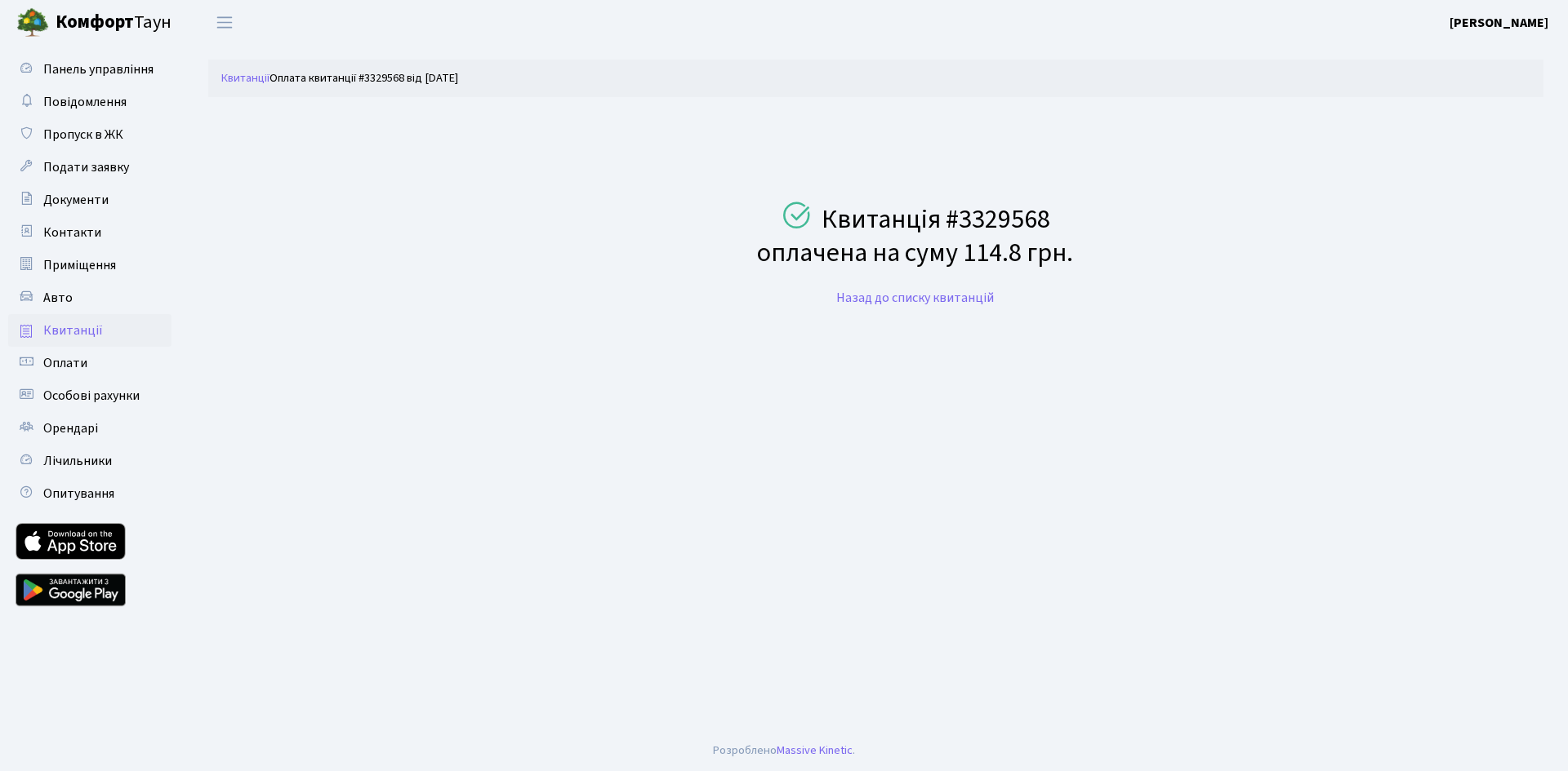
click at [85, 329] on span "Квитанції" at bounding box center [73, 330] width 59 height 18
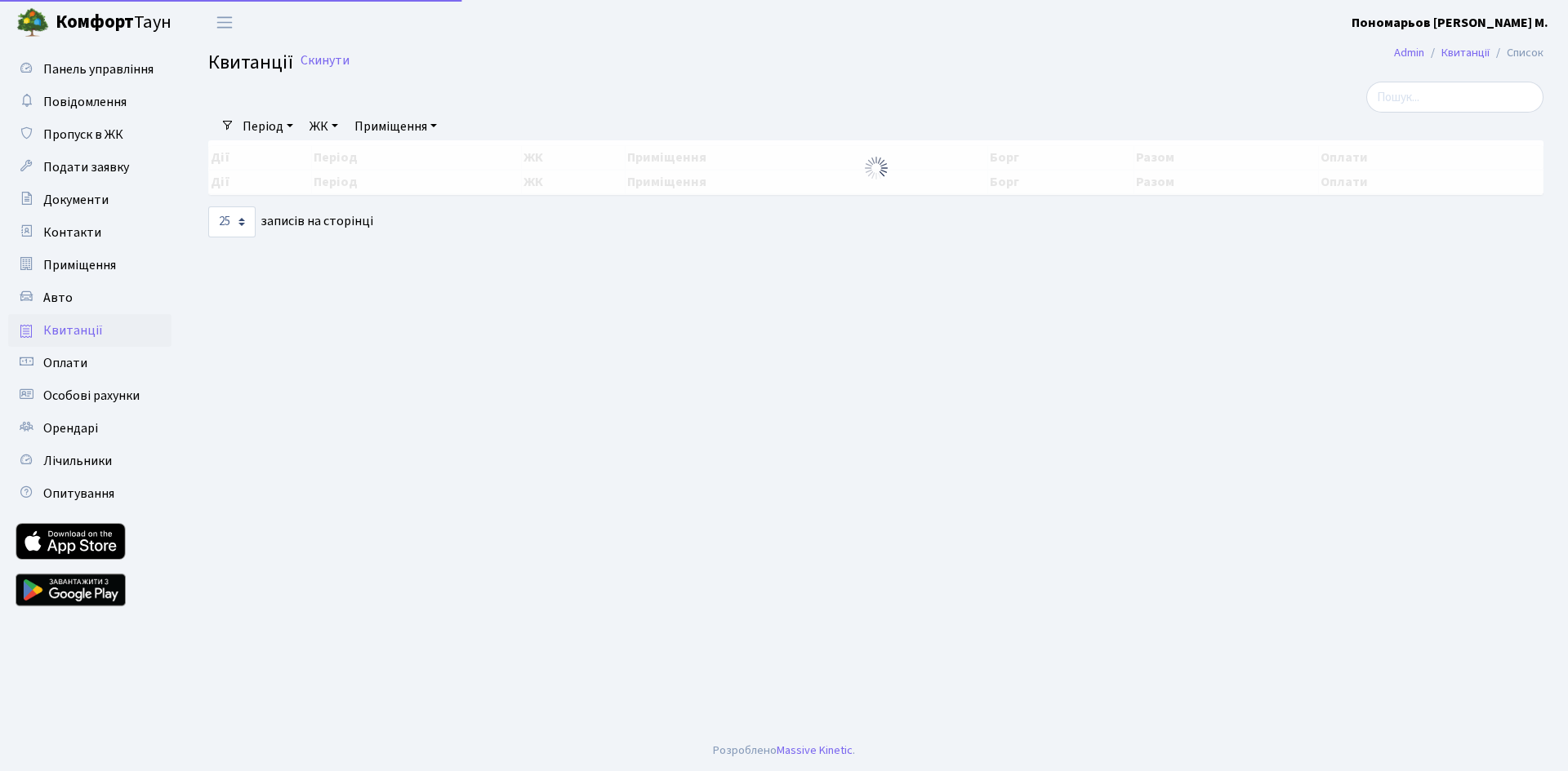
select select "25"
